Goal: Register for event/course

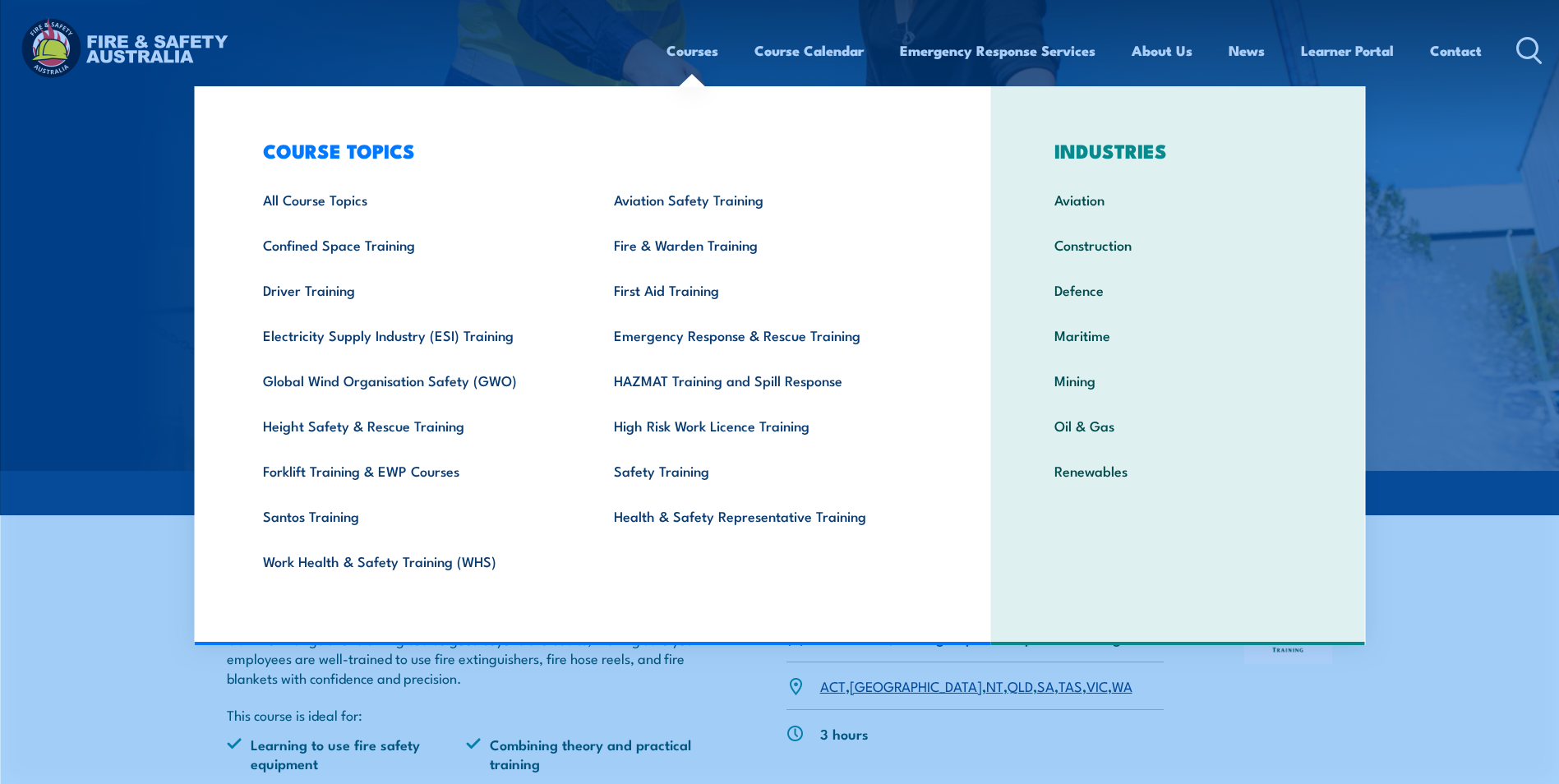
click at [465, 29] on div "Courses Course Calendar Emergency Response Services Services Overview Emergency…" at bounding box center [779, 50] width 1526 height 71
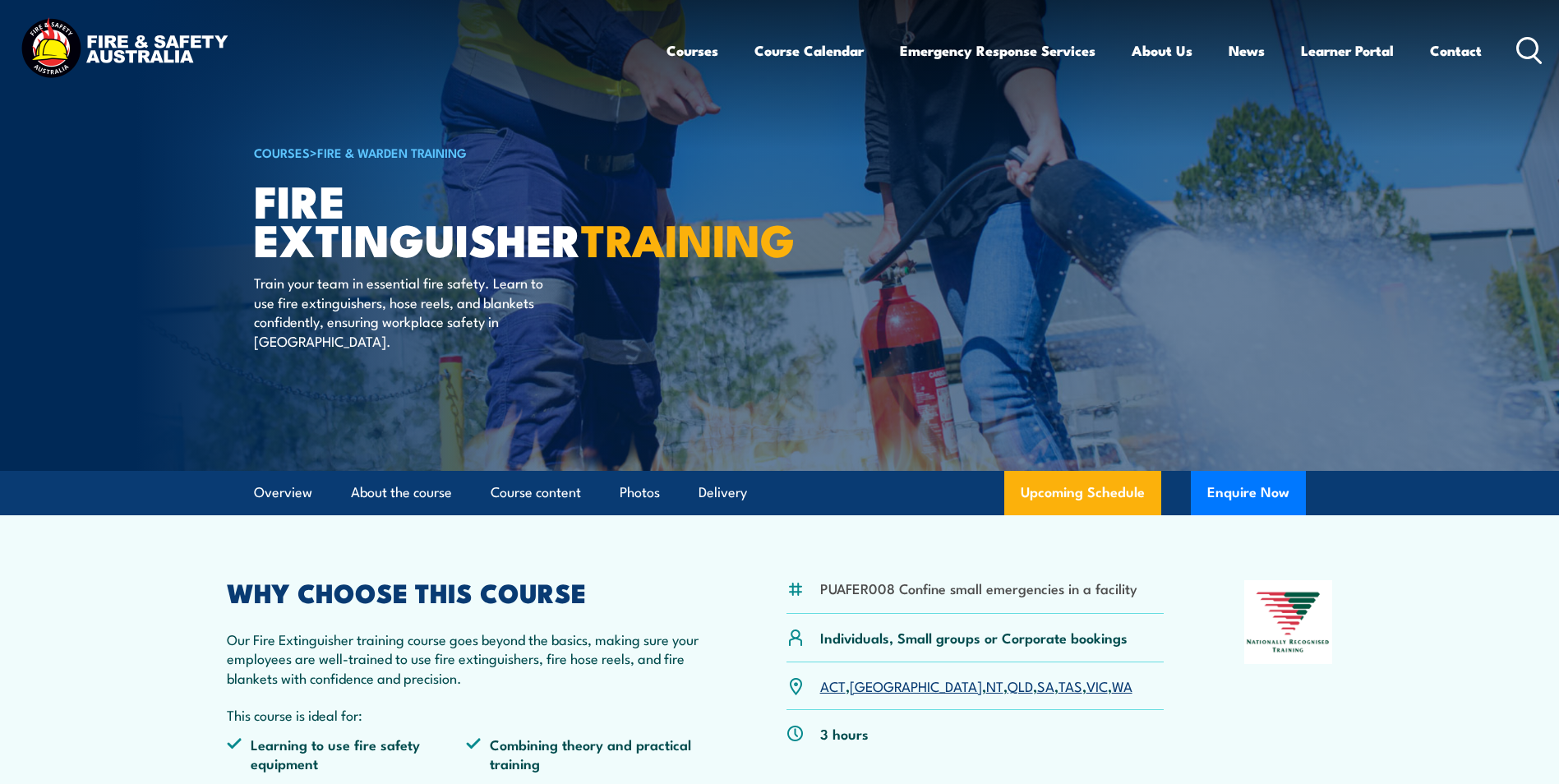
click at [1514, 43] on div "Courses Course Calendar Emergency Response Services Services Overview Emergency…" at bounding box center [1104, 50] width 877 height 71
click at [1523, 44] on icon at bounding box center [1529, 50] width 26 height 27
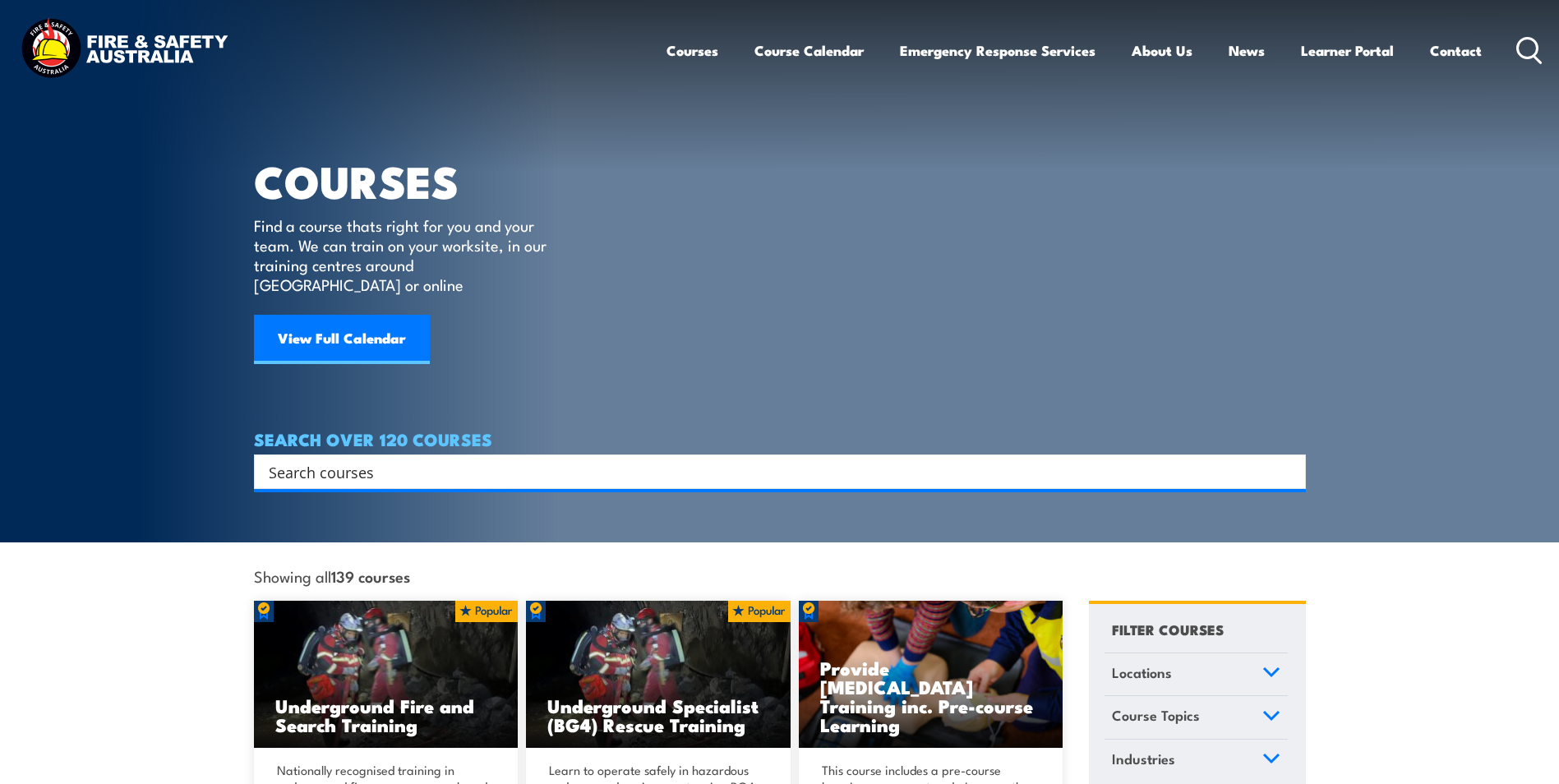
click at [306, 470] on div "Search Filter by Locations Australian Capital Territory New South Wales Norther…" at bounding box center [779, 472] width 1052 height 35
click at [288, 460] on input "Search input" at bounding box center [768, 472] width 1001 height 25
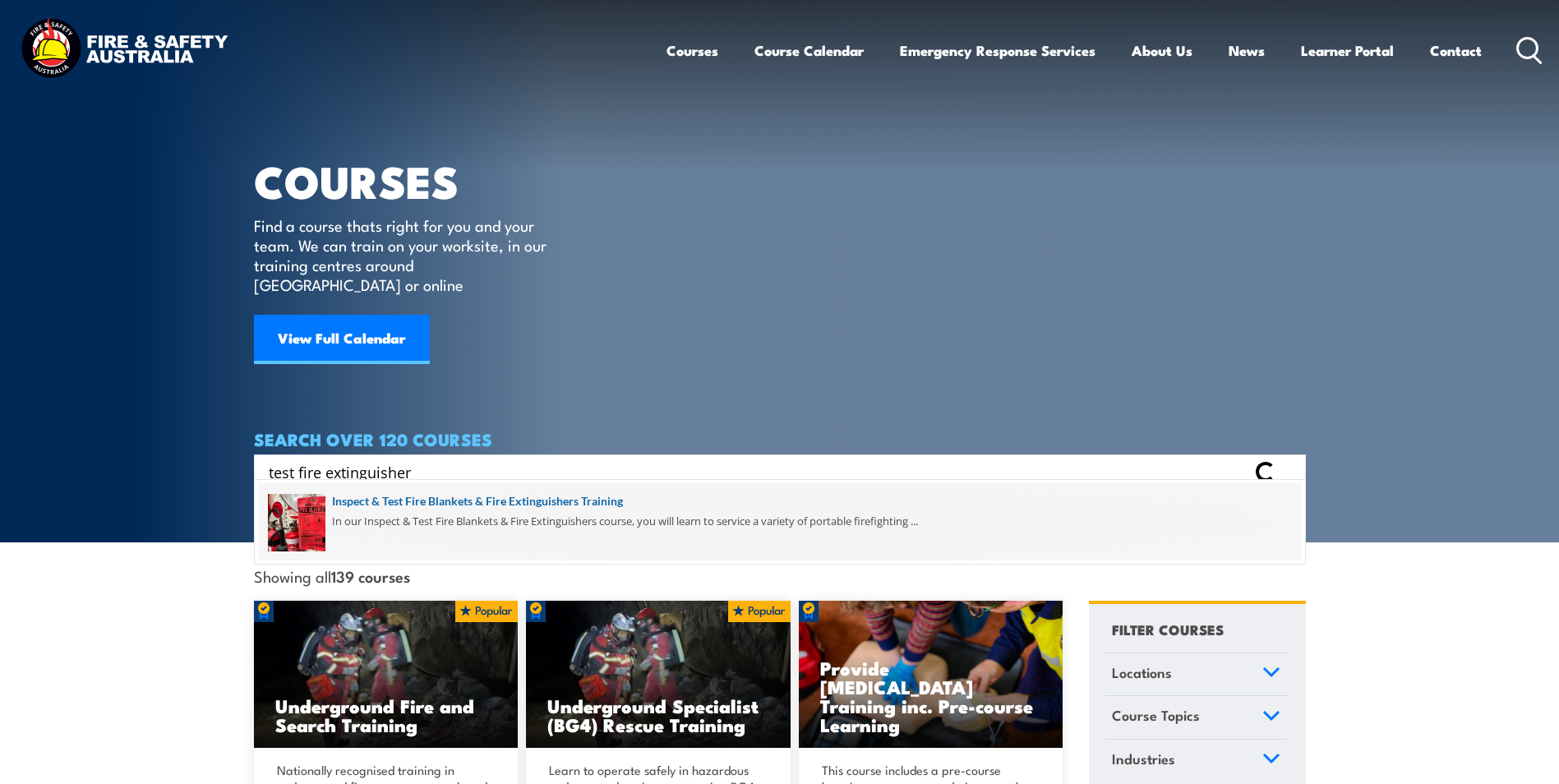
type input "test fire extinguisher"
click at [393, 498] on span at bounding box center [779, 522] width 1042 height 77
click at [302, 503] on span at bounding box center [779, 522] width 1042 height 77
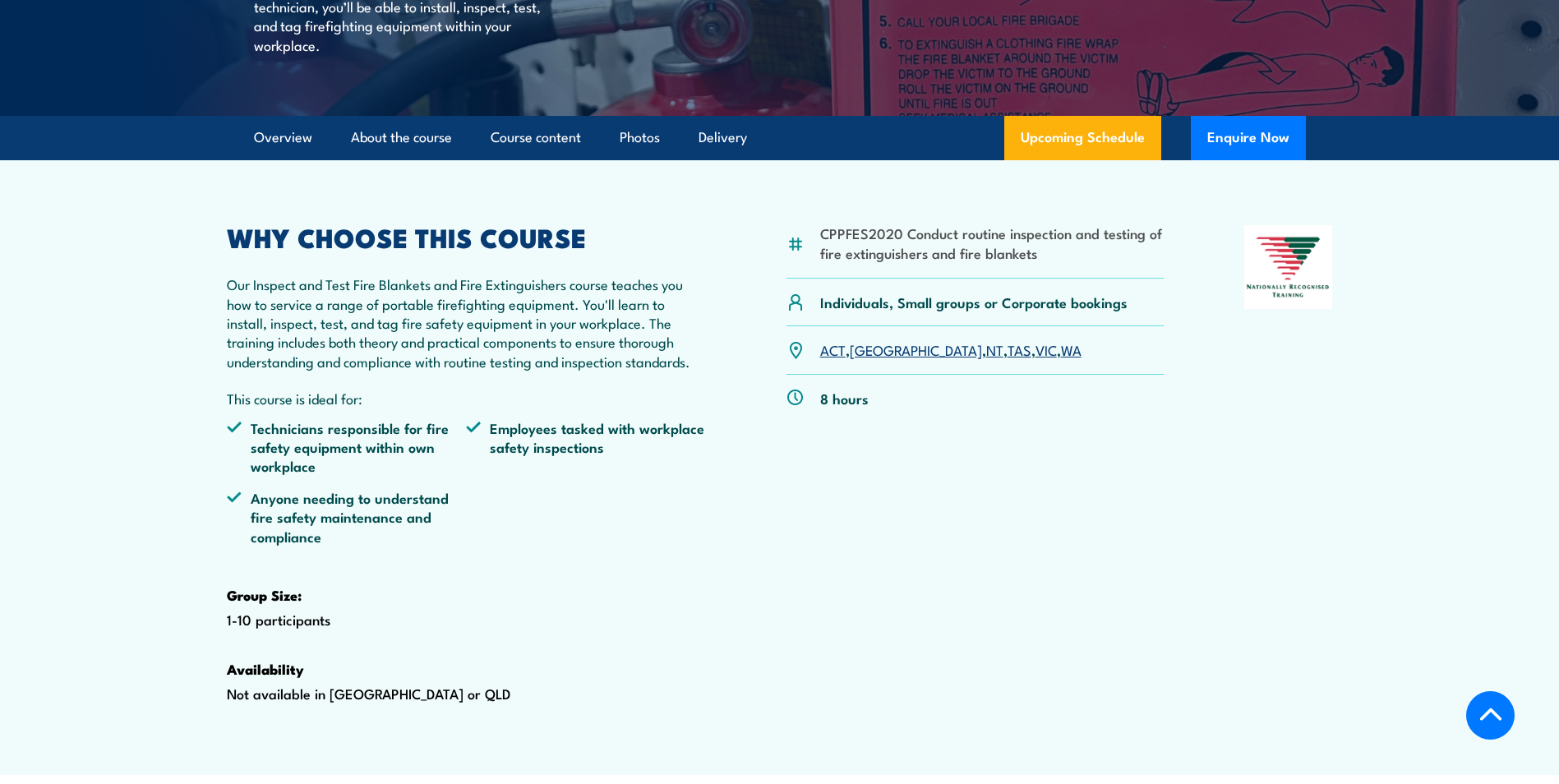
scroll to position [388, 0]
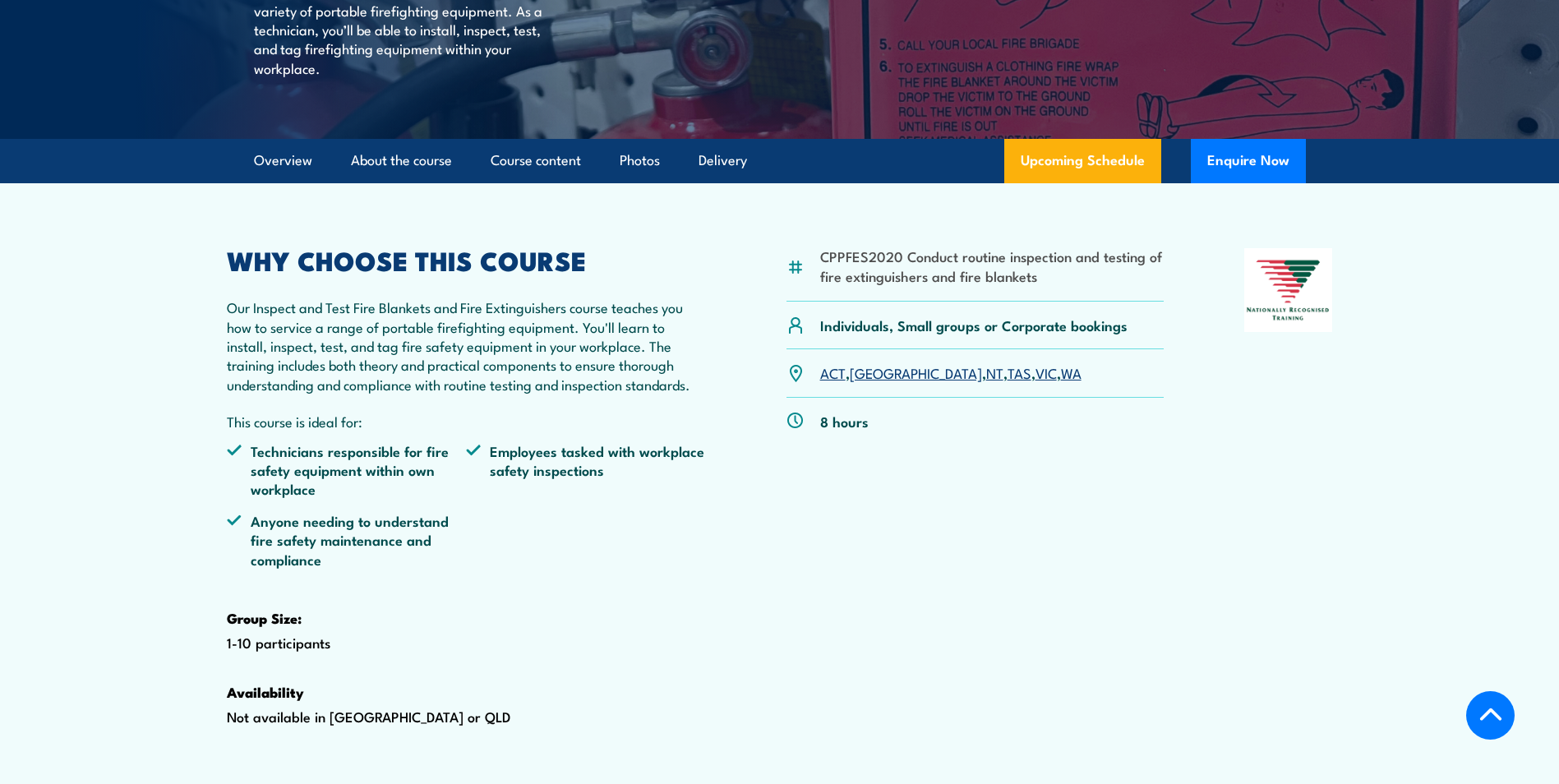
click at [1061, 382] on link "WA" at bounding box center [1071, 372] width 21 height 20
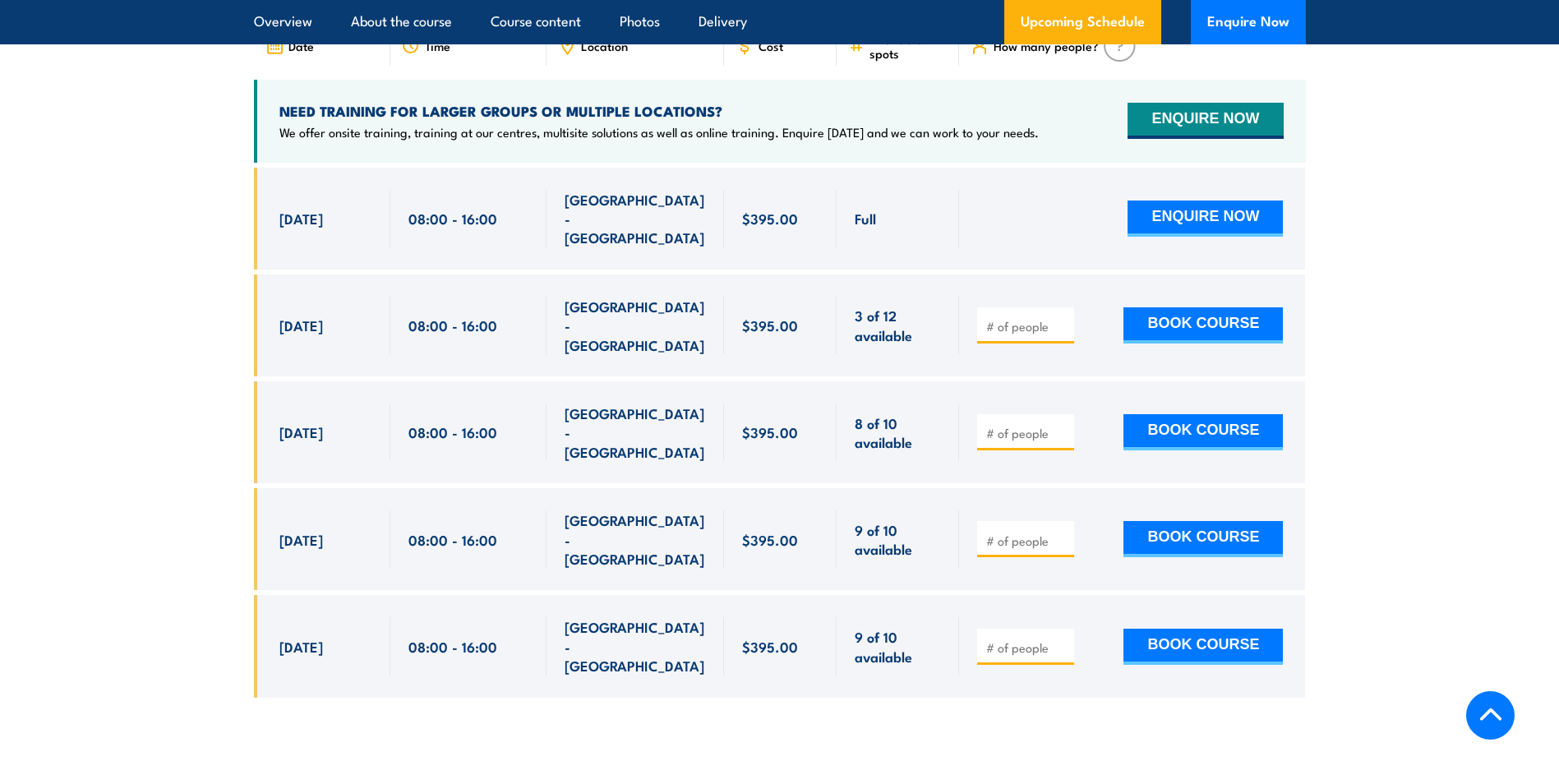
scroll to position [3134, 0]
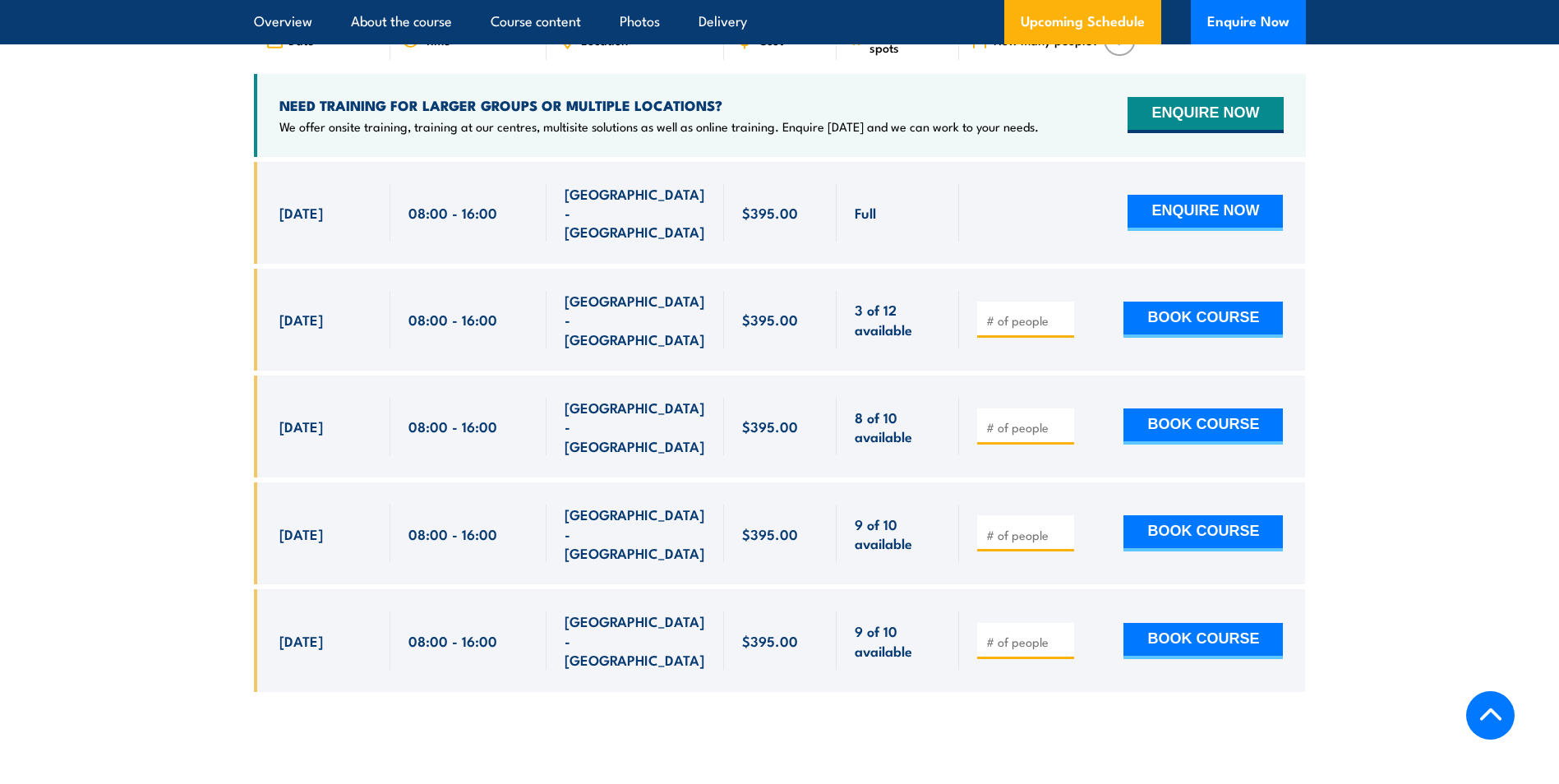
drag, startPoint x: 1435, startPoint y: 173, endPoint x: 1406, endPoint y: 2, distance: 173.4
click at [1437, 168] on section "UPCOMING SCHEDULE FOR - "Inspect and test fire blankets and fire extinguishers …" at bounding box center [779, 301] width 1559 height 831
